Goal: Navigation & Orientation: Find specific page/section

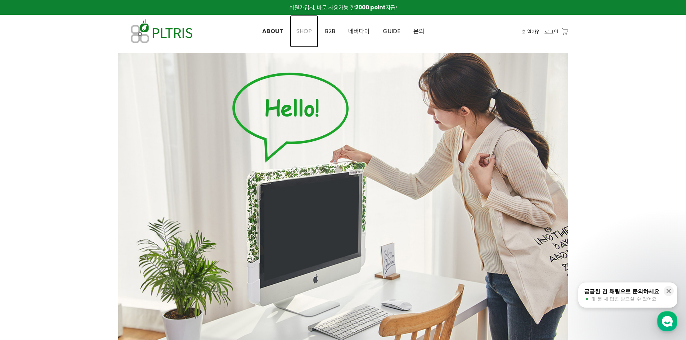
click at [301, 30] on span "SHOP" at bounding box center [303, 31] width 15 height 8
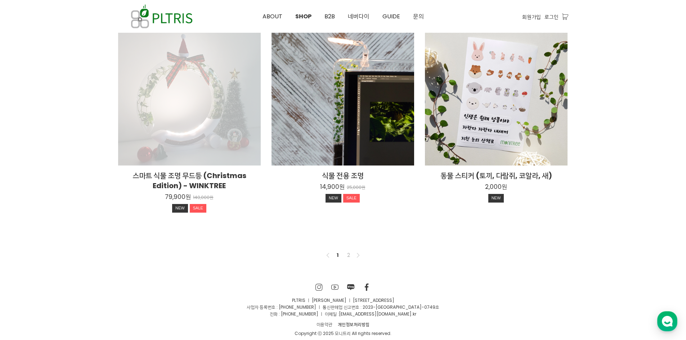
scroll to position [529, 0]
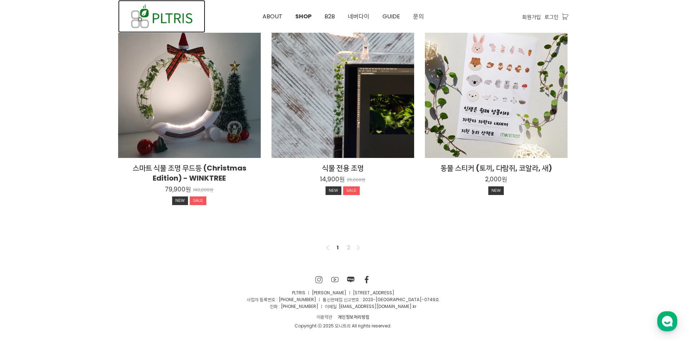
click at [172, 14] on img at bounding box center [161, 16] width 87 height 33
